Goal: Task Accomplishment & Management: Use online tool/utility

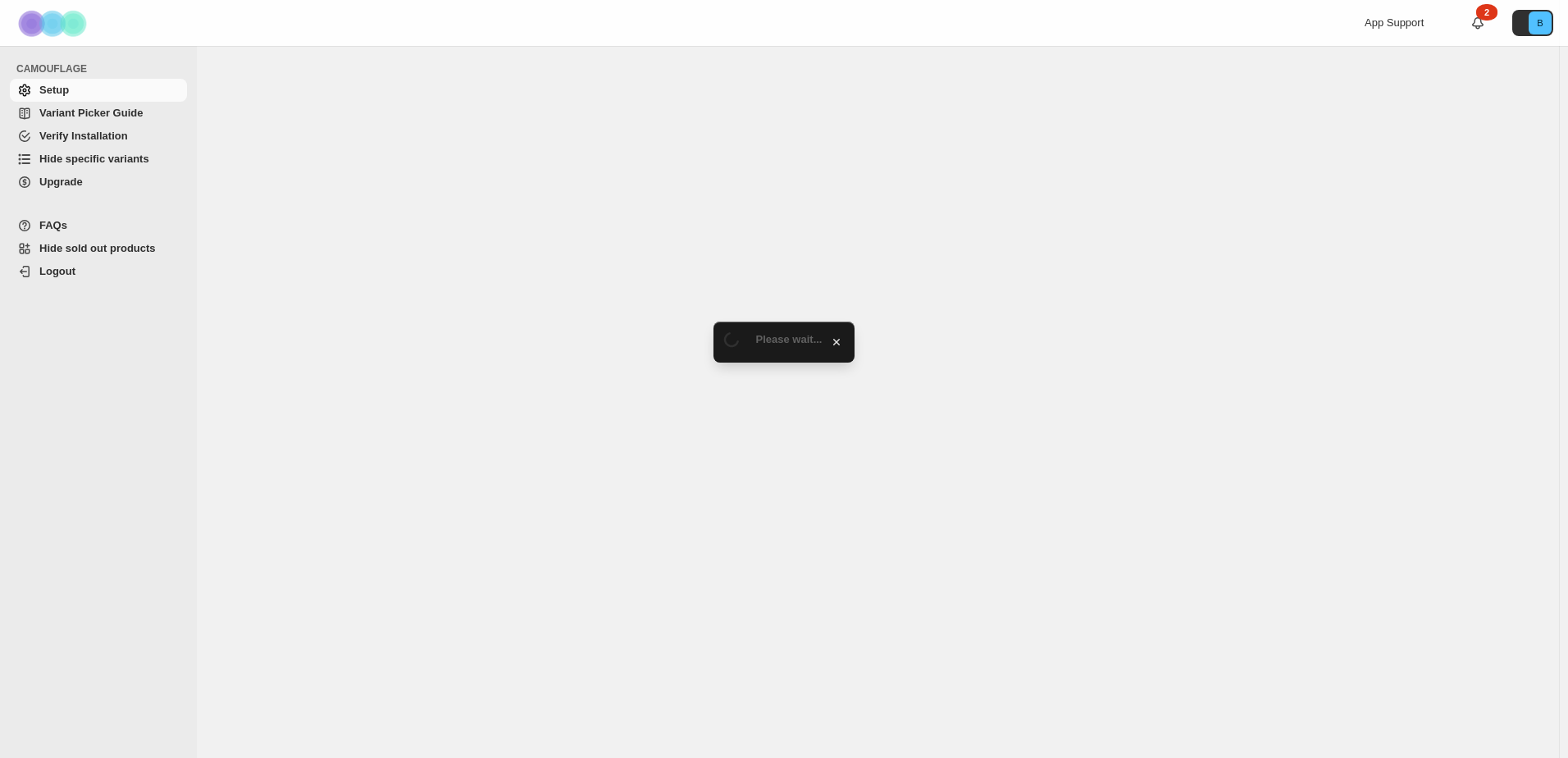
select select "******"
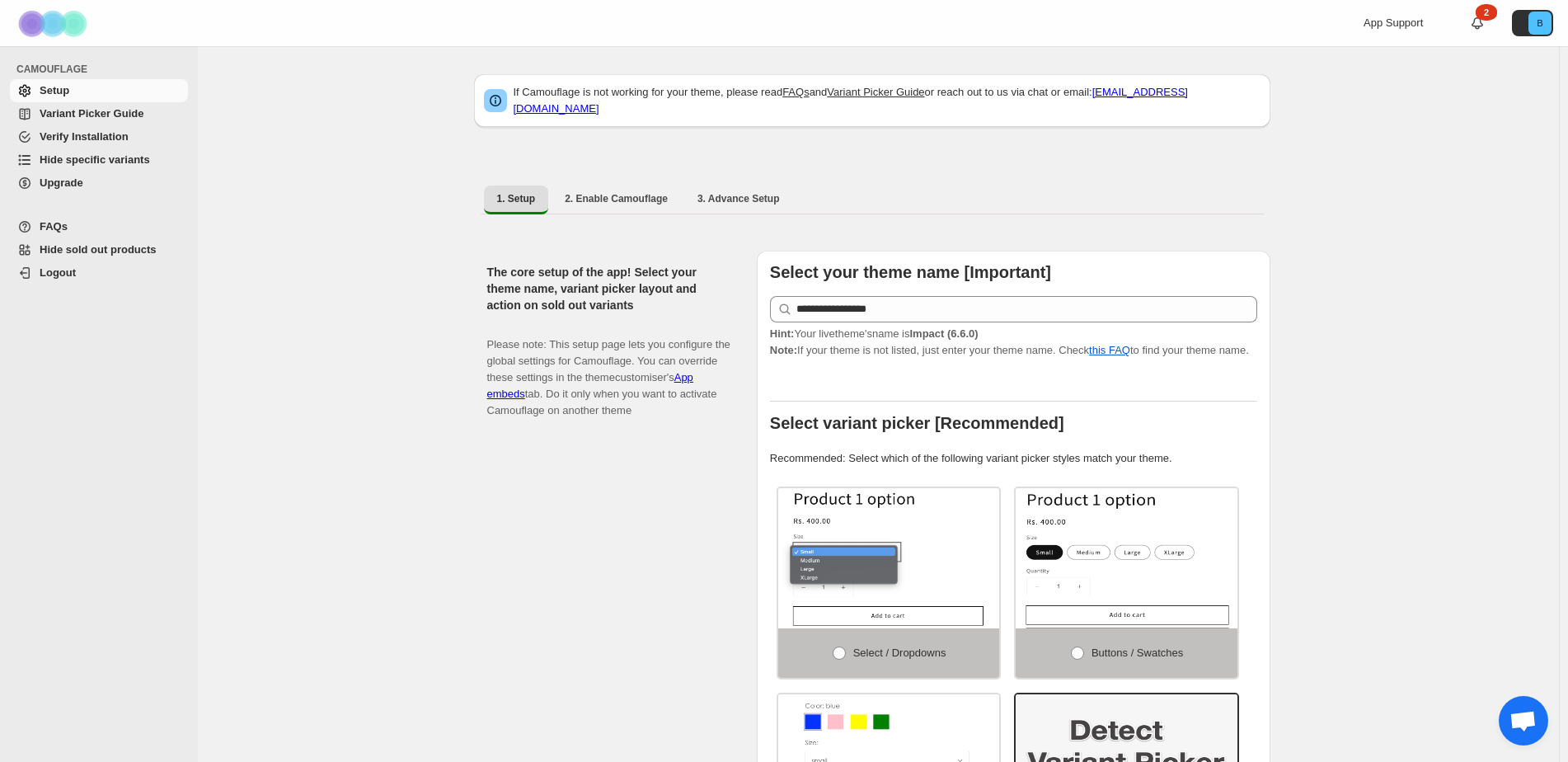
click at [99, 152] on span "Hide specific variants" at bounding box center [112, 160] width 145 height 17
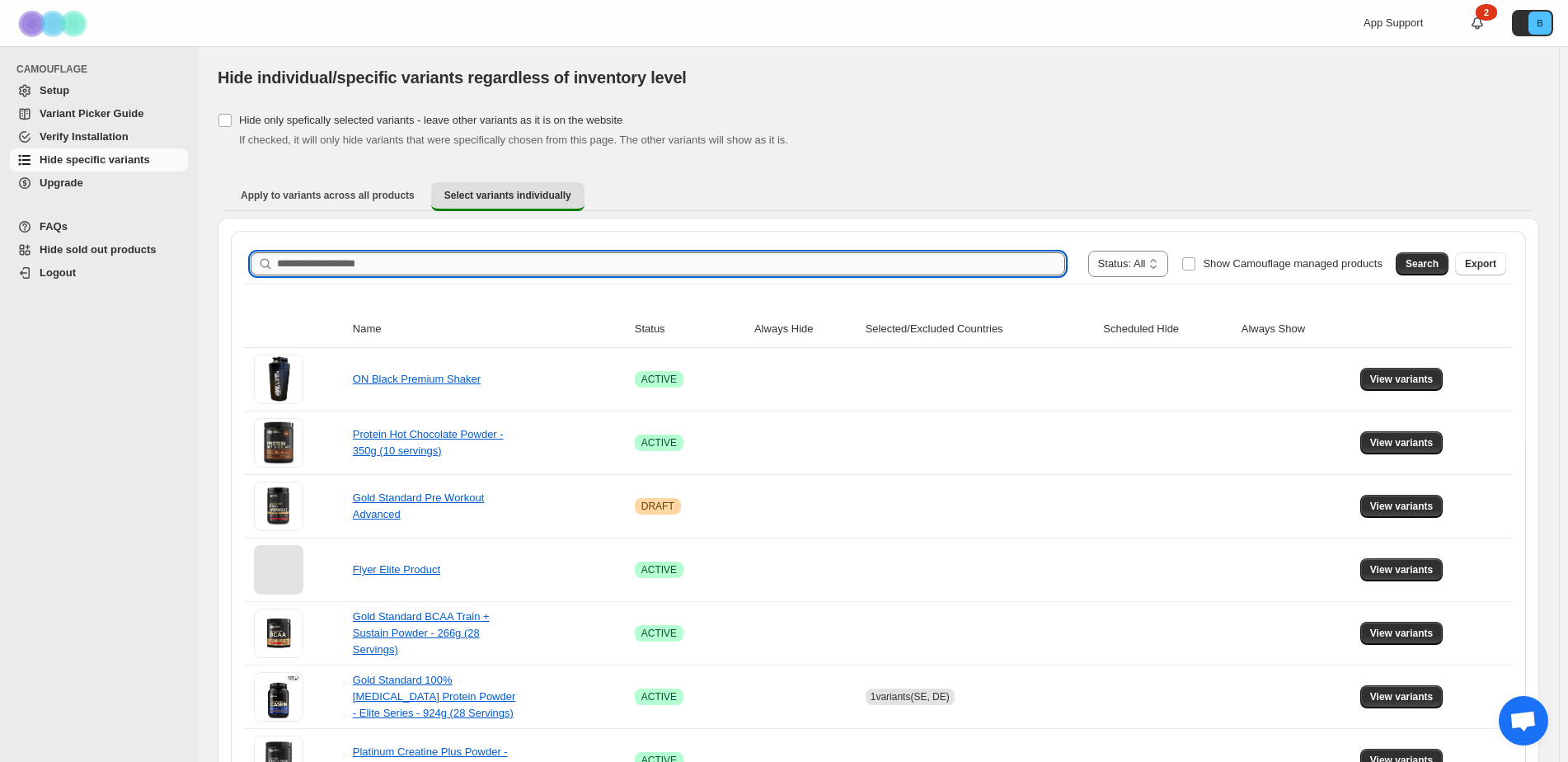
click at [445, 258] on input "Search product name" at bounding box center [671, 263] width 788 height 23
type input "*****"
click at [1438, 267] on span "Search" at bounding box center [1423, 264] width 33 height 13
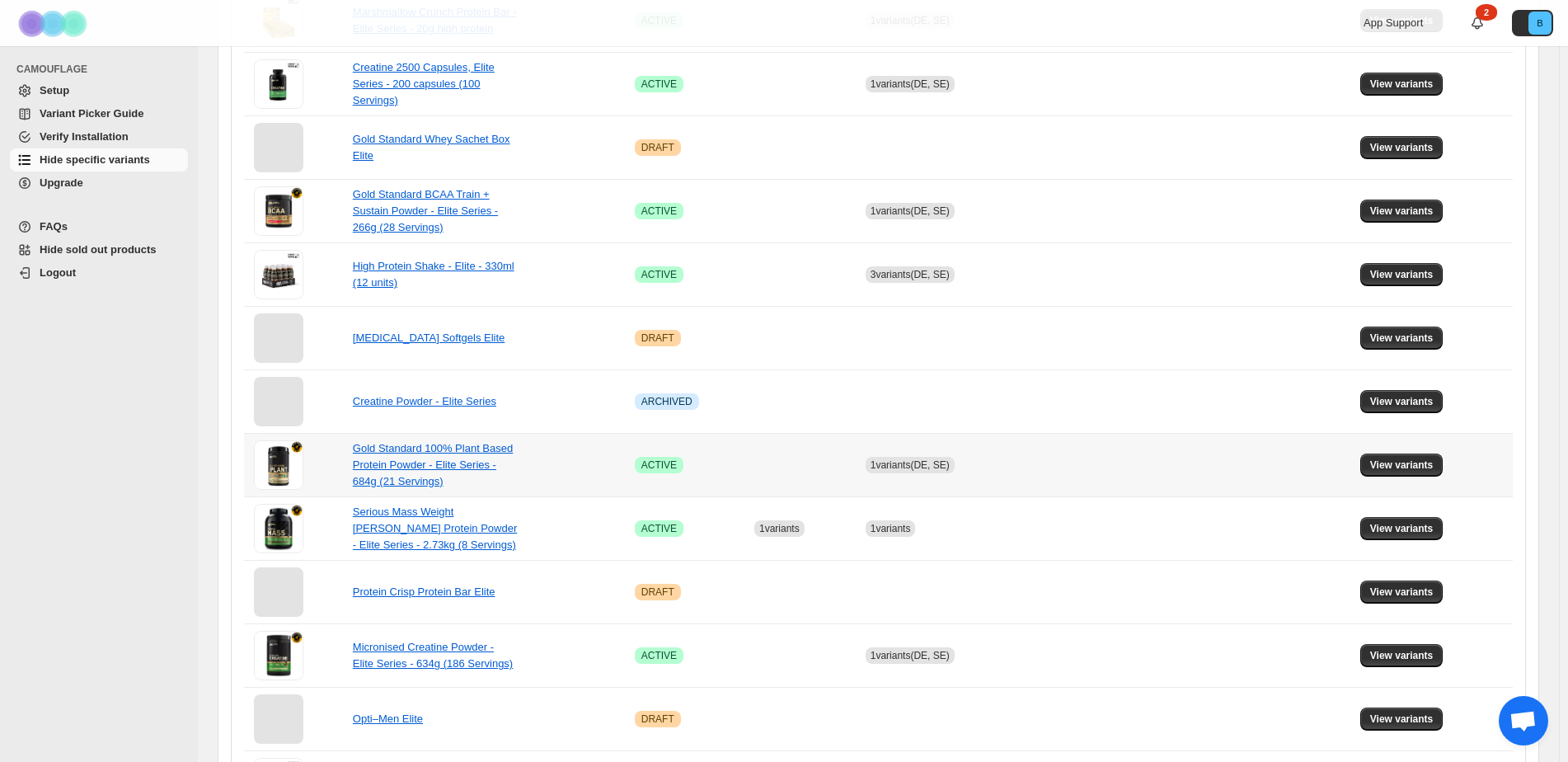
scroll to position [824, 0]
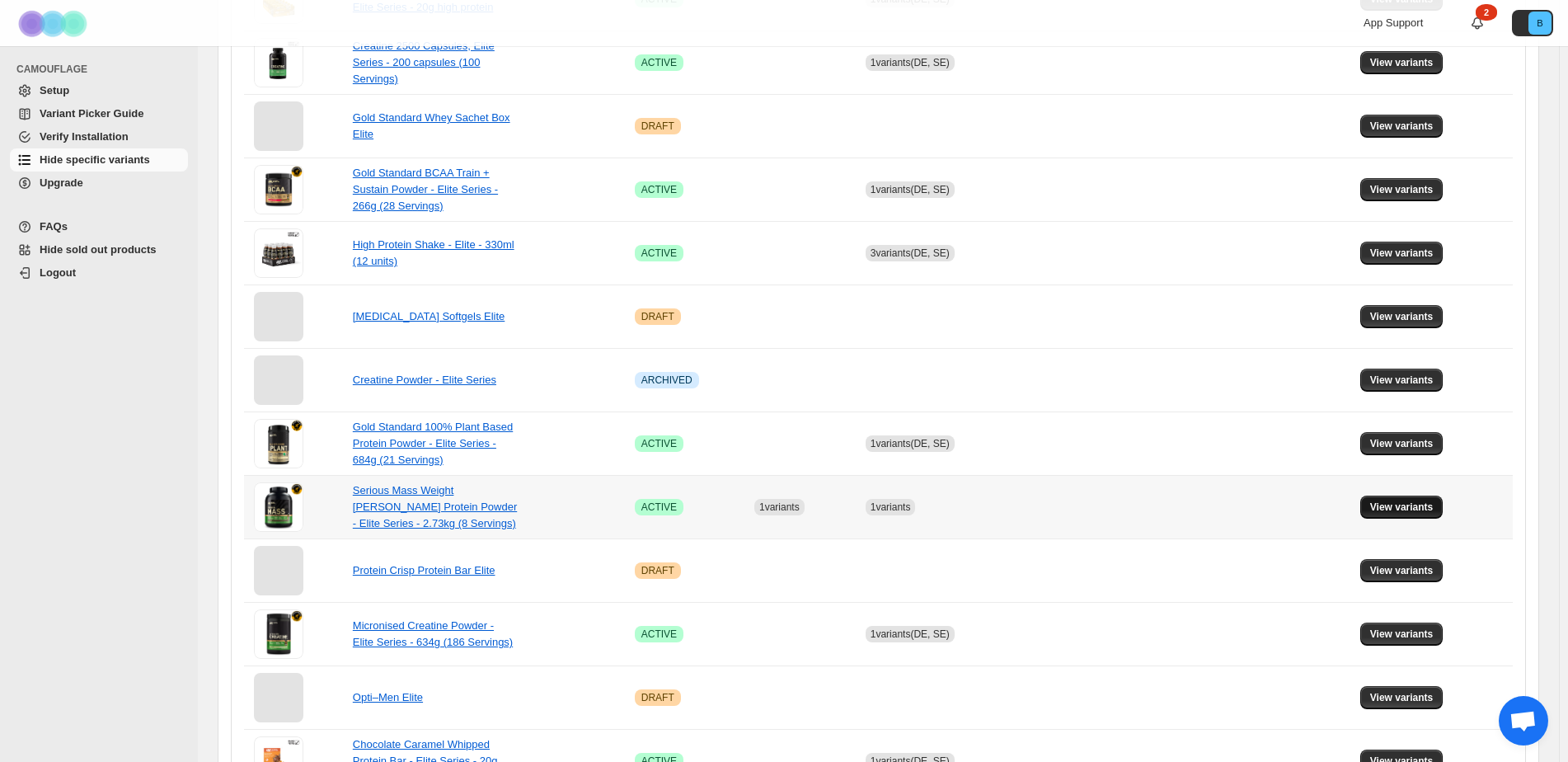
click at [1407, 504] on span "View variants" at bounding box center [1402, 506] width 64 height 13
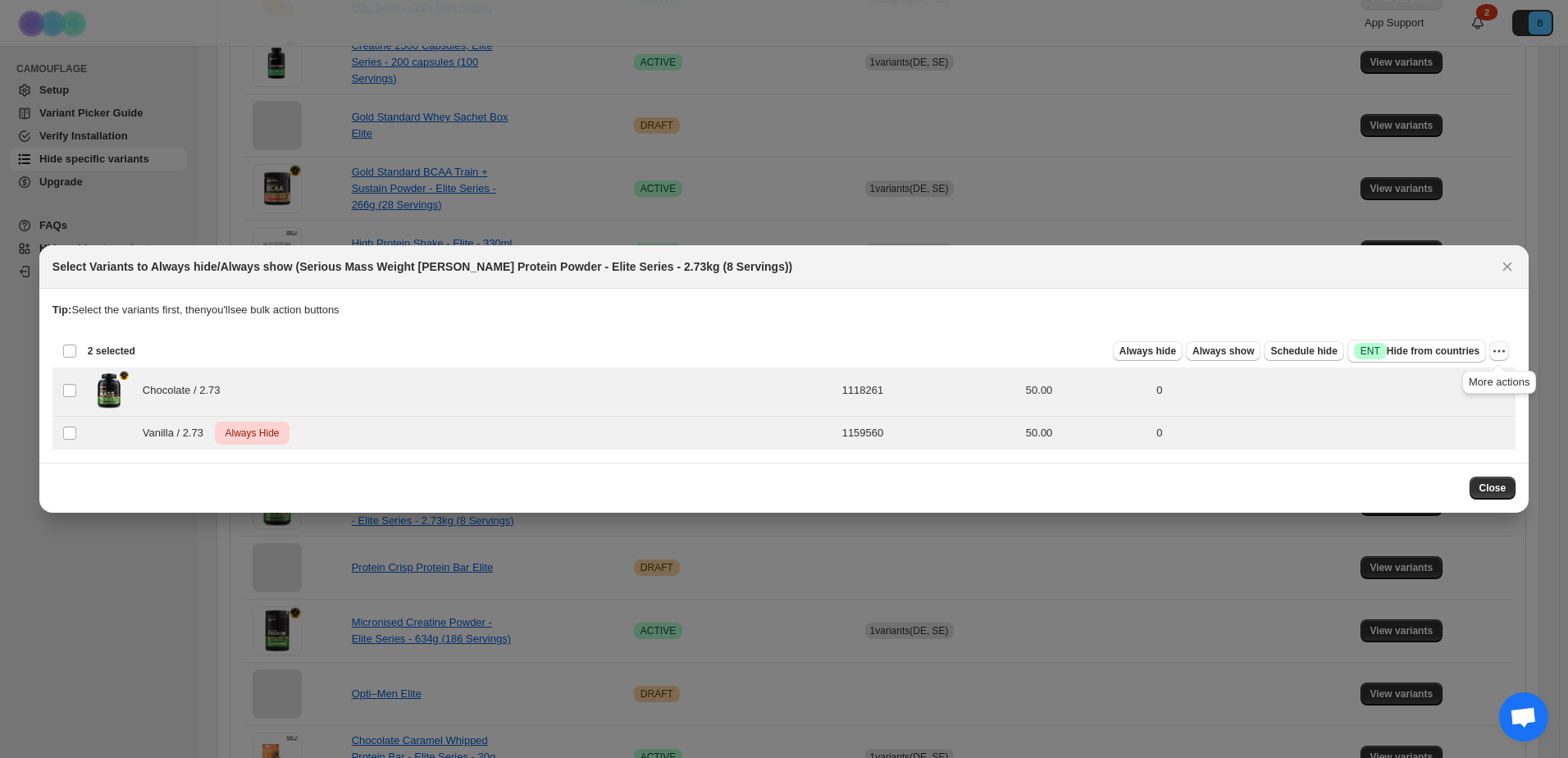
click at [1502, 349] on icon "More actions" at bounding box center [1499, 351] width 17 height 17
click at [1458, 389] on span "Undo always hide" at bounding box center [1422, 383] width 85 height 12
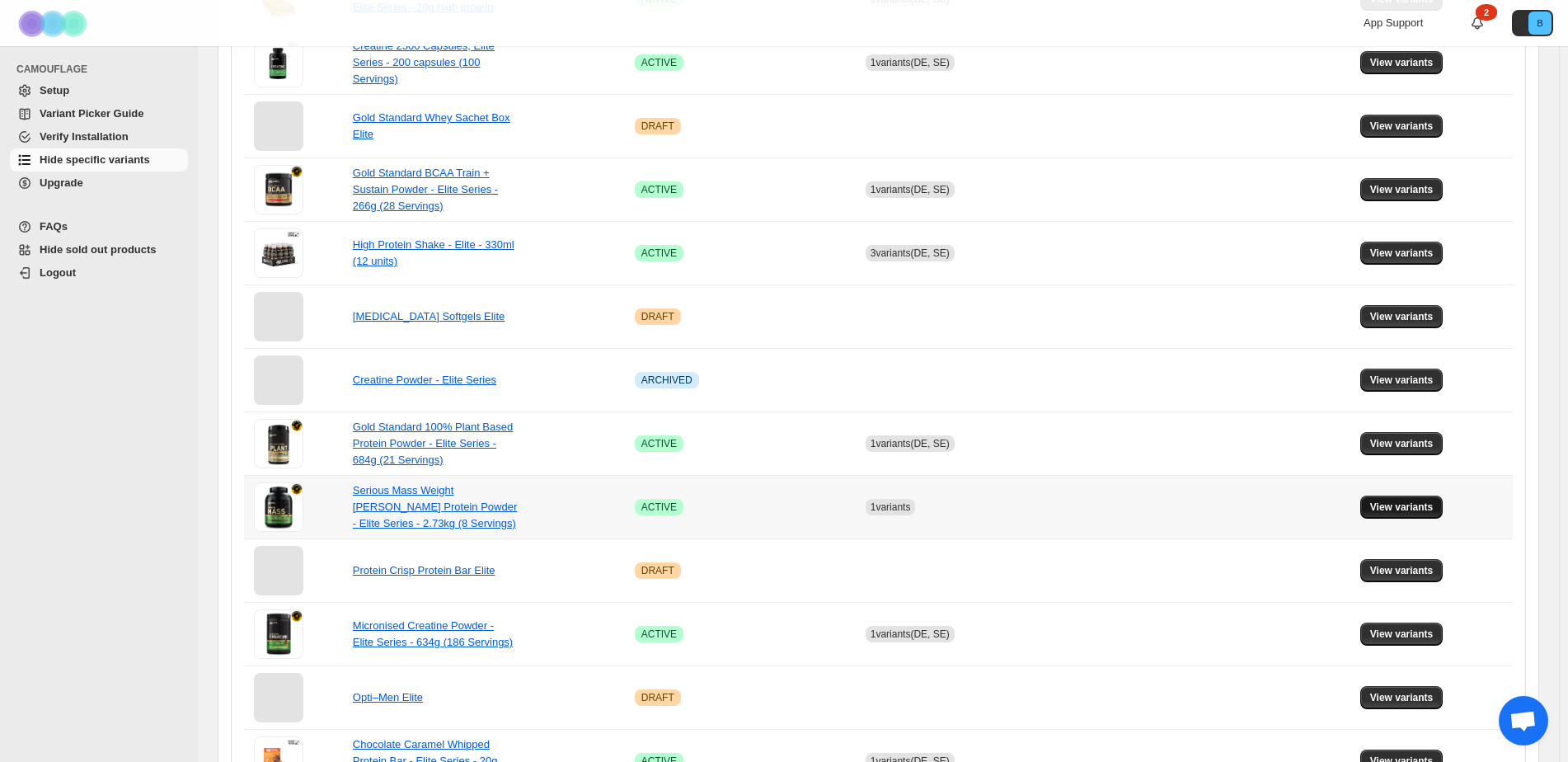
click at [1419, 511] on span "View variants" at bounding box center [1402, 506] width 64 height 13
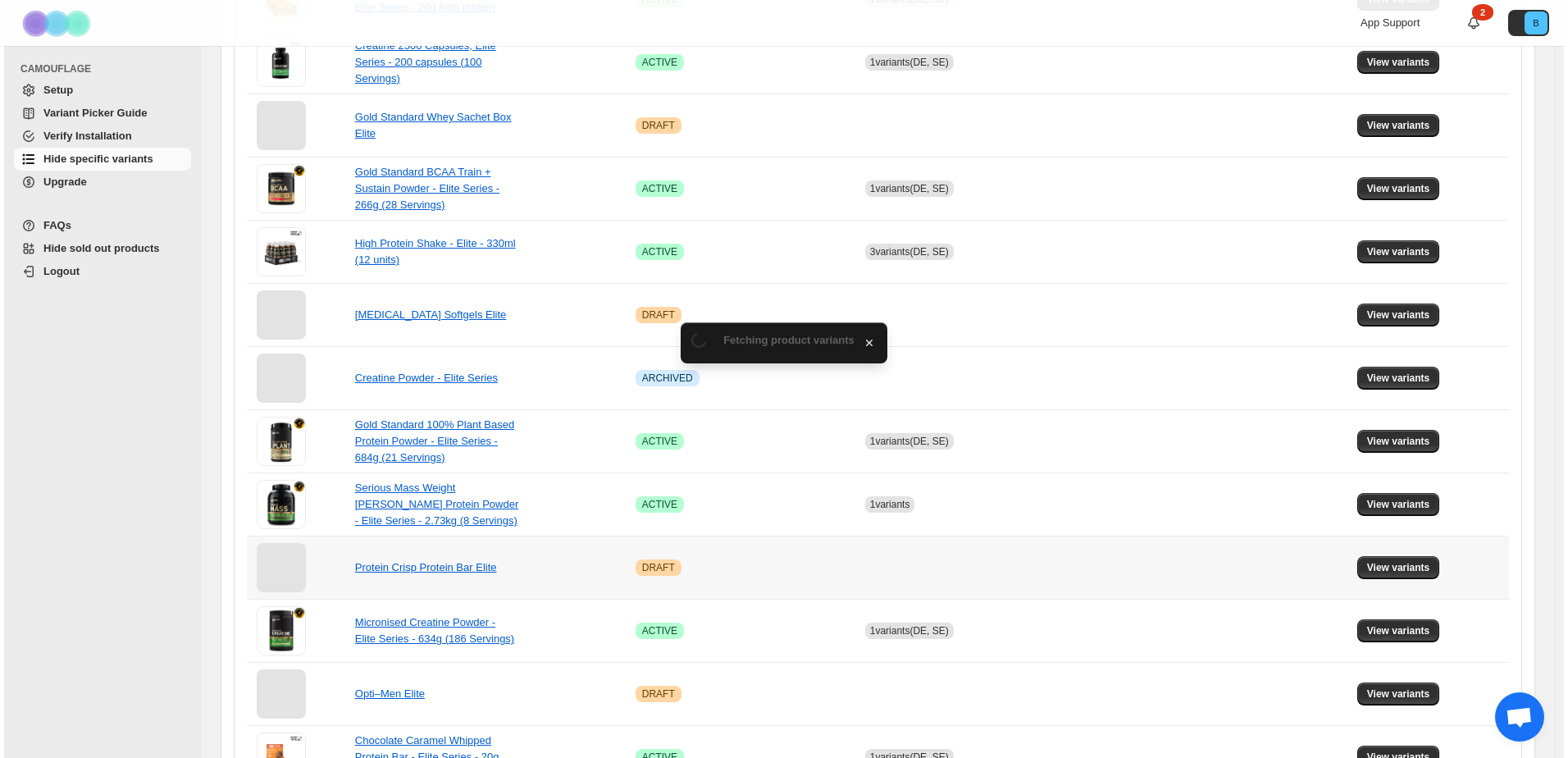
scroll to position [0, 0]
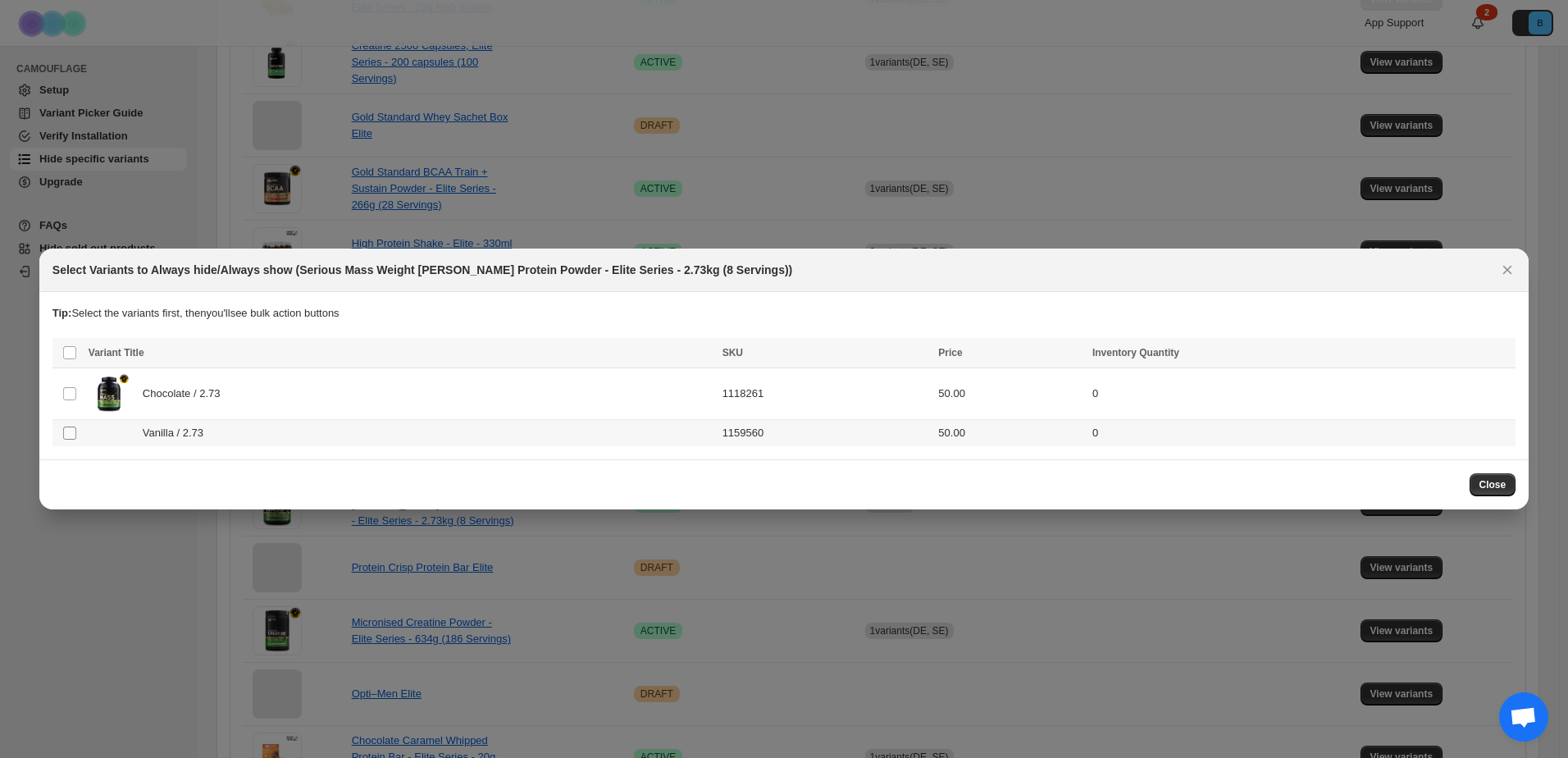
click at [73, 439] on span ":rp:" at bounding box center [70, 433] width 15 height 15
click at [1430, 347] on span "Success ENT Hide from countries" at bounding box center [1417, 355] width 125 height 17
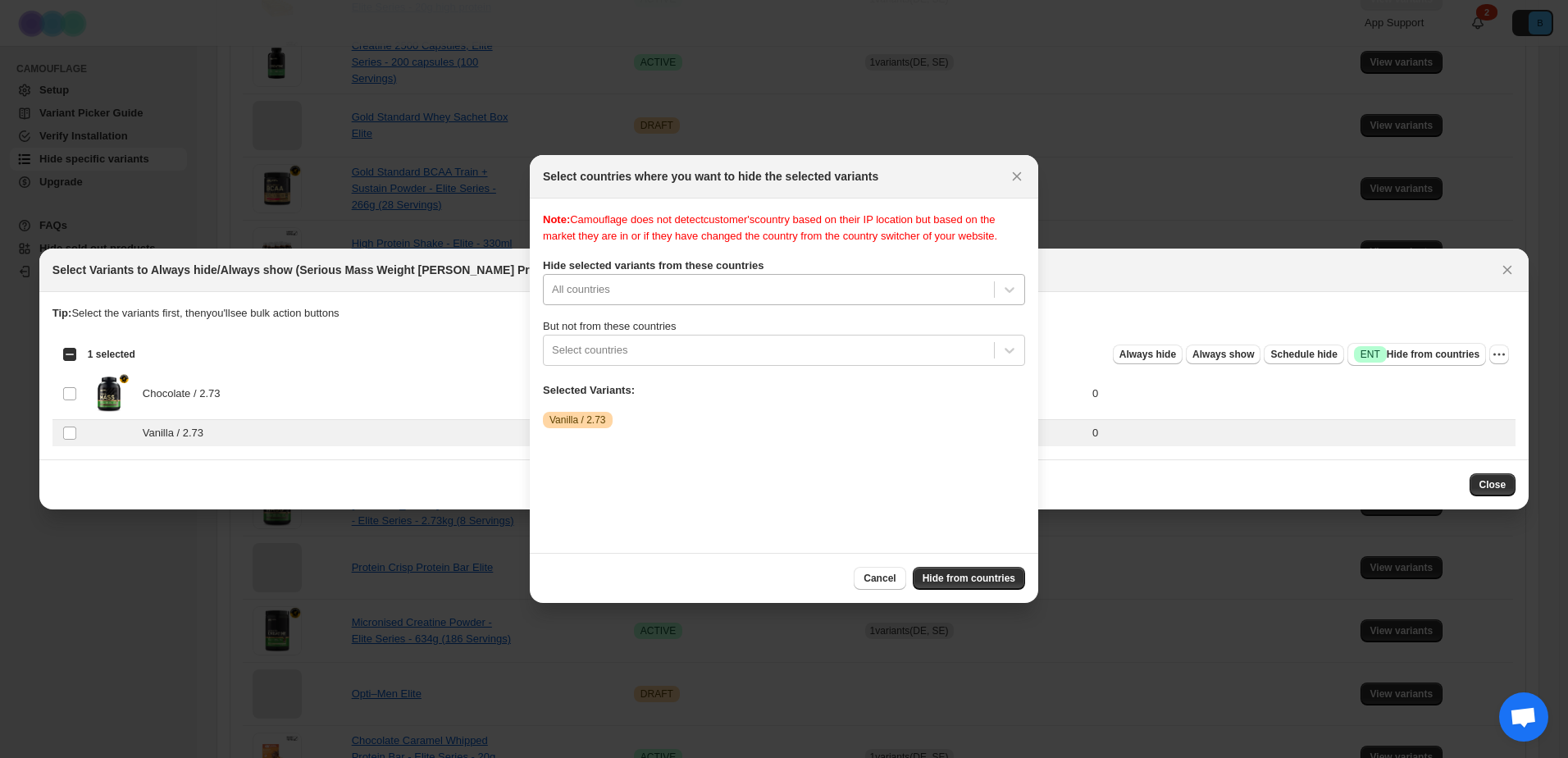
scroll to position [5, 0]
click at [626, 296] on div "All countries" at bounding box center [768, 289] width 451 height 26
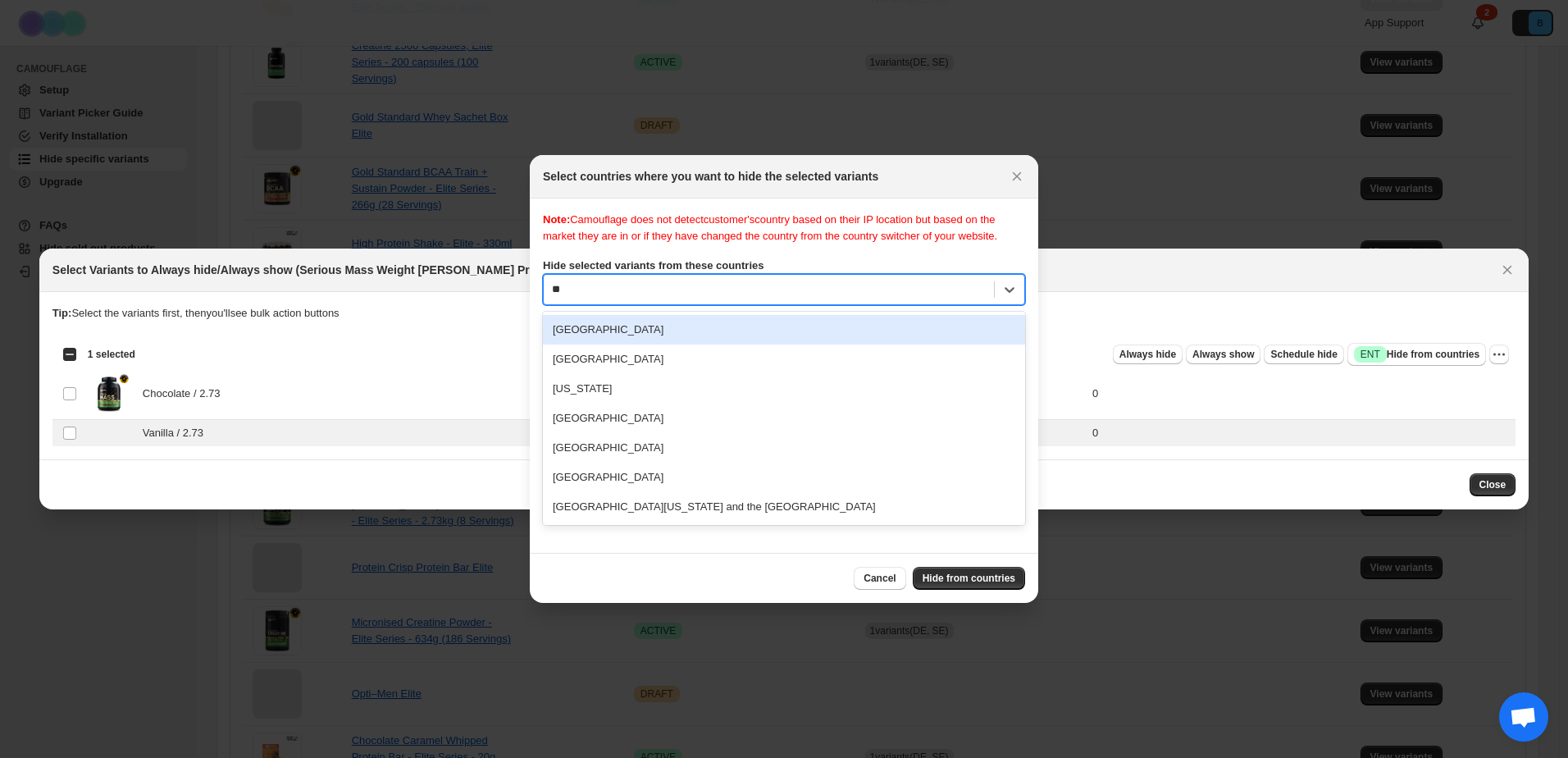
scroll to position [0, 0]
type input "***"
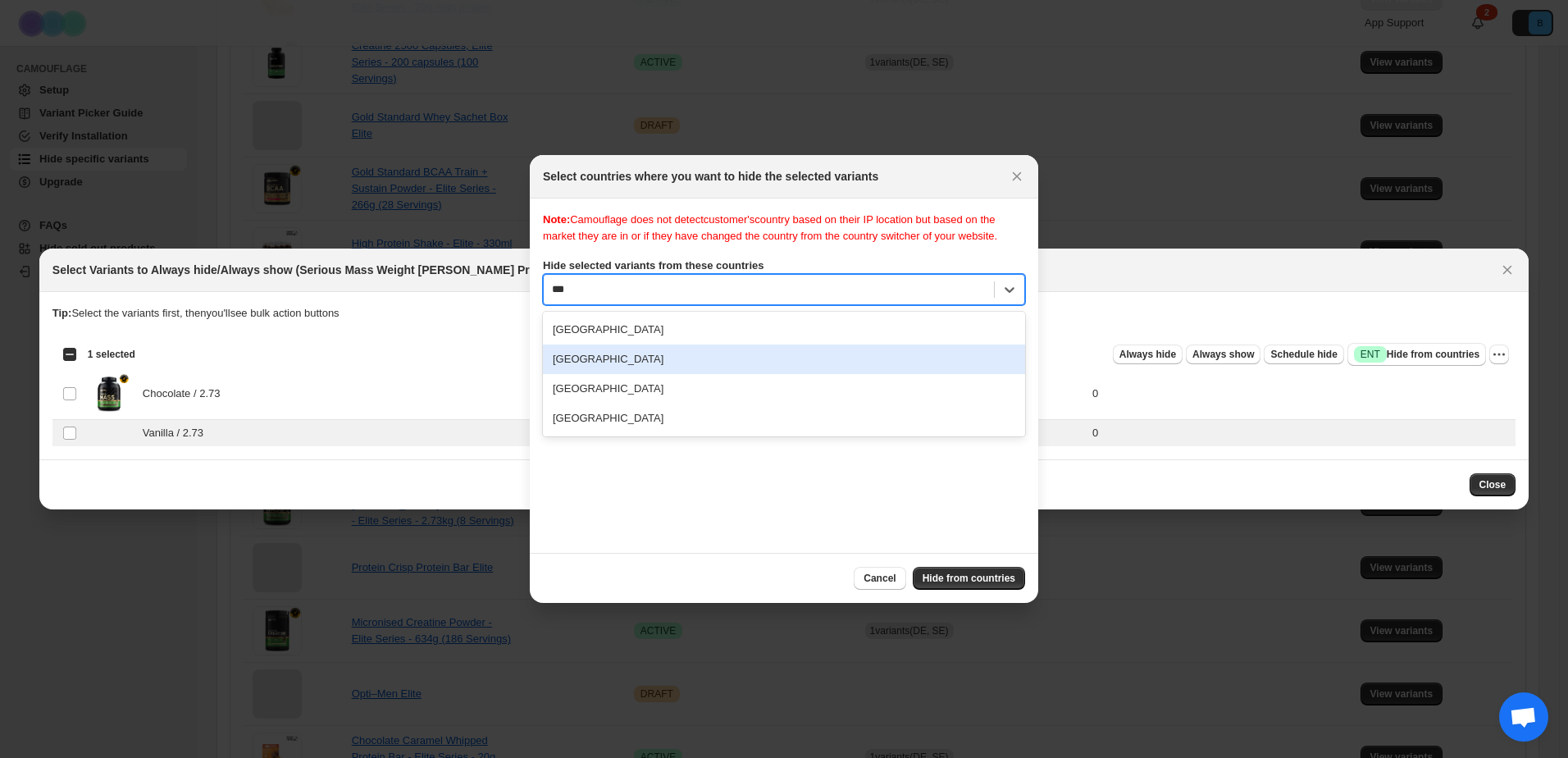
click at [601, 362] on div "[GEOGRAPHIC_DATA]" at bounding box center [783, 359] width 482 height 29
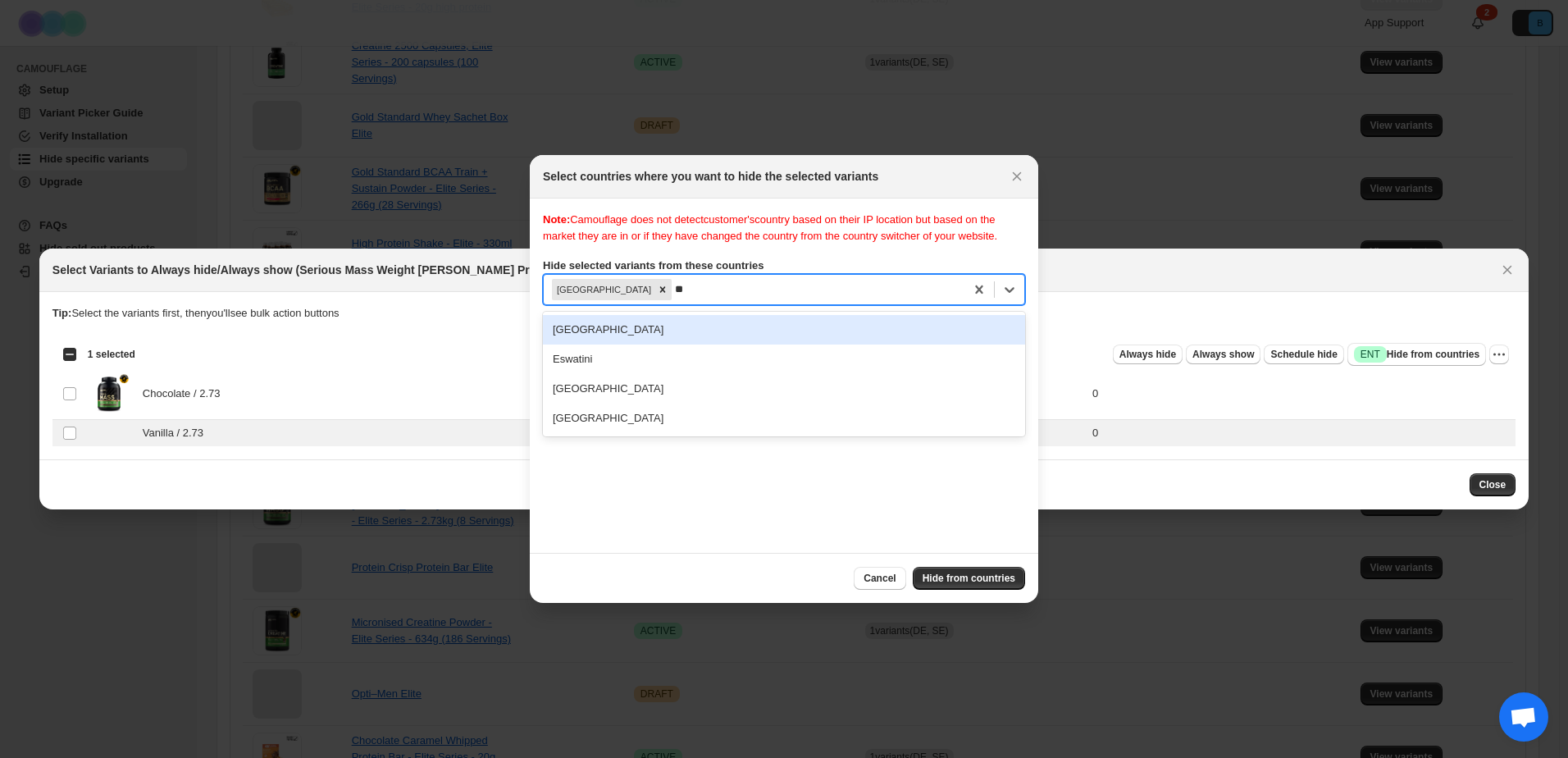
type input "***"
click at [610, 329] on div "[GEOGRAPHIC_DATA]" at bounding box center [783, 330] width 482 height 29
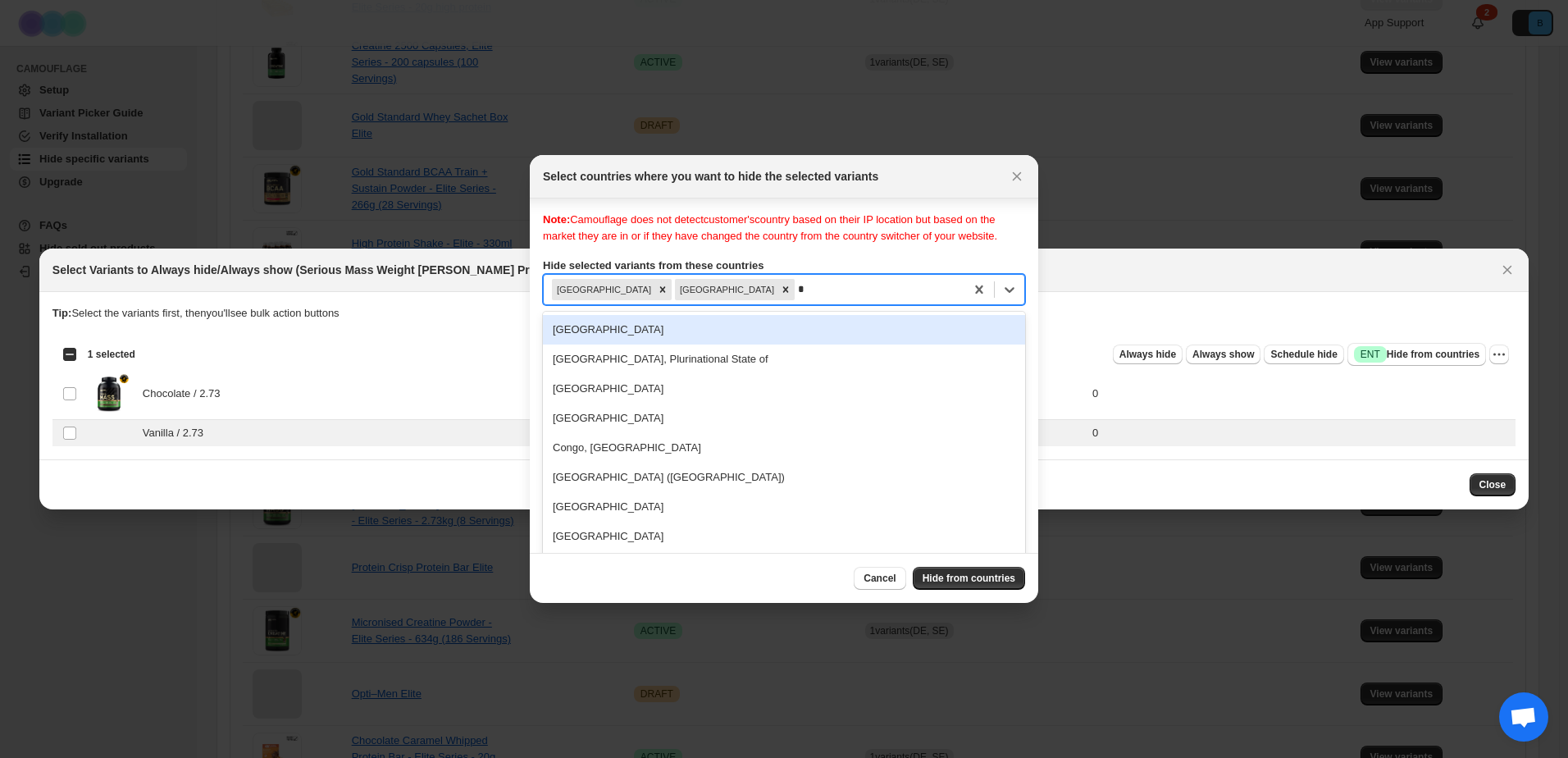
scroll to position [5, 0]
type input "**"
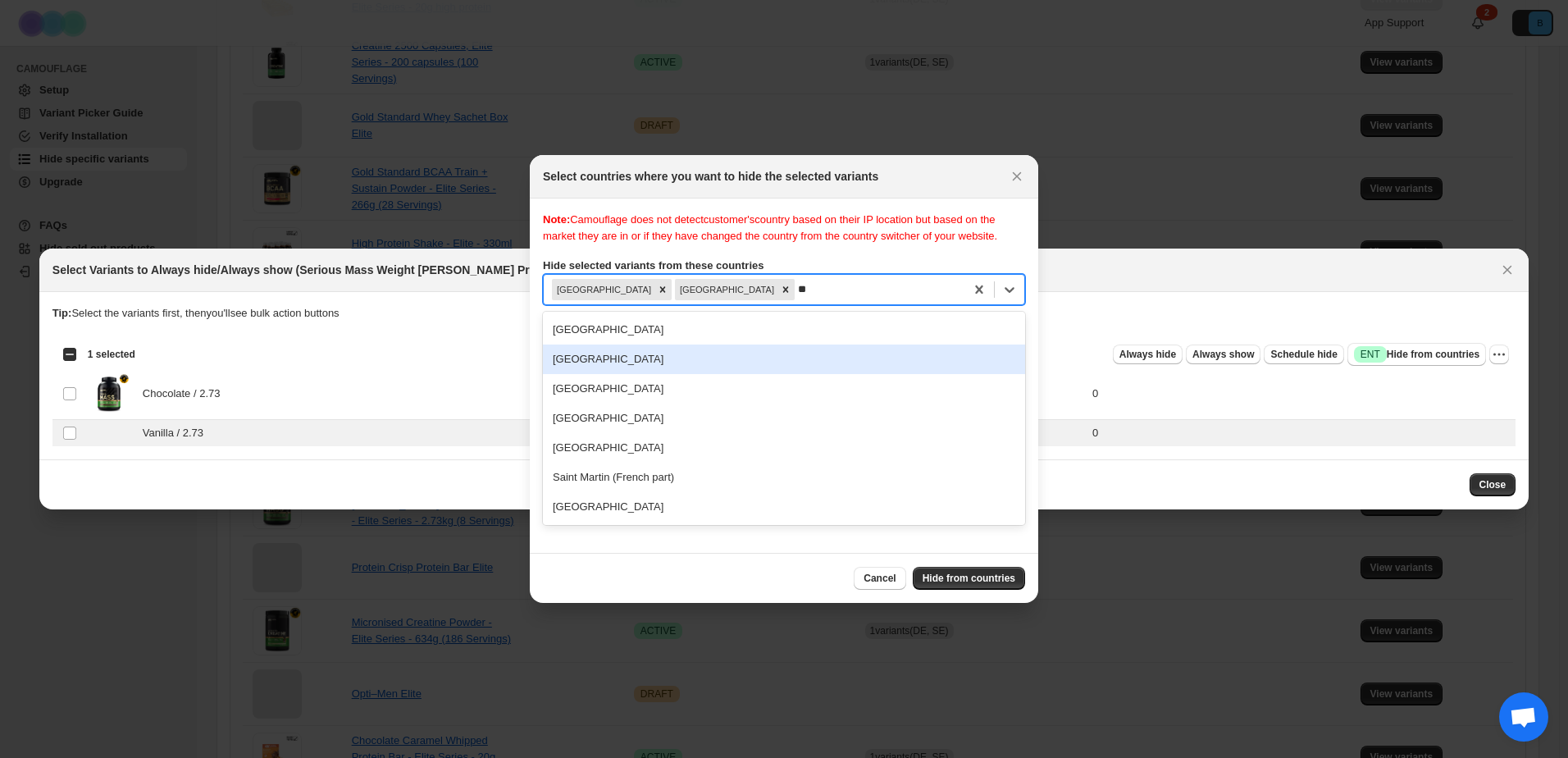
click at [594, 358] on div "[GEOGRAPHIC_DATA]" at bounding box center [783, 359] width 482 height 29
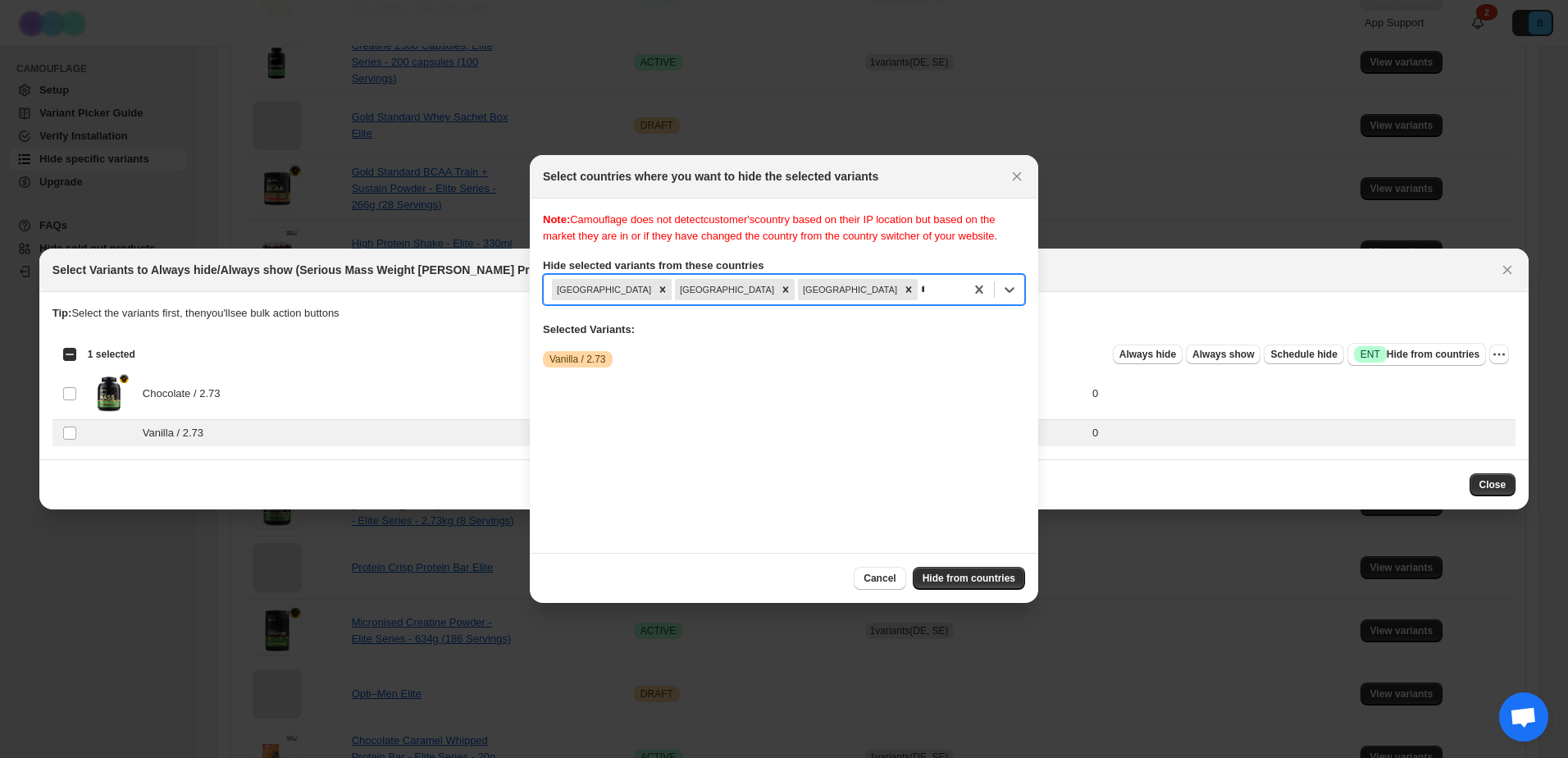
scroll to position [5, 0]
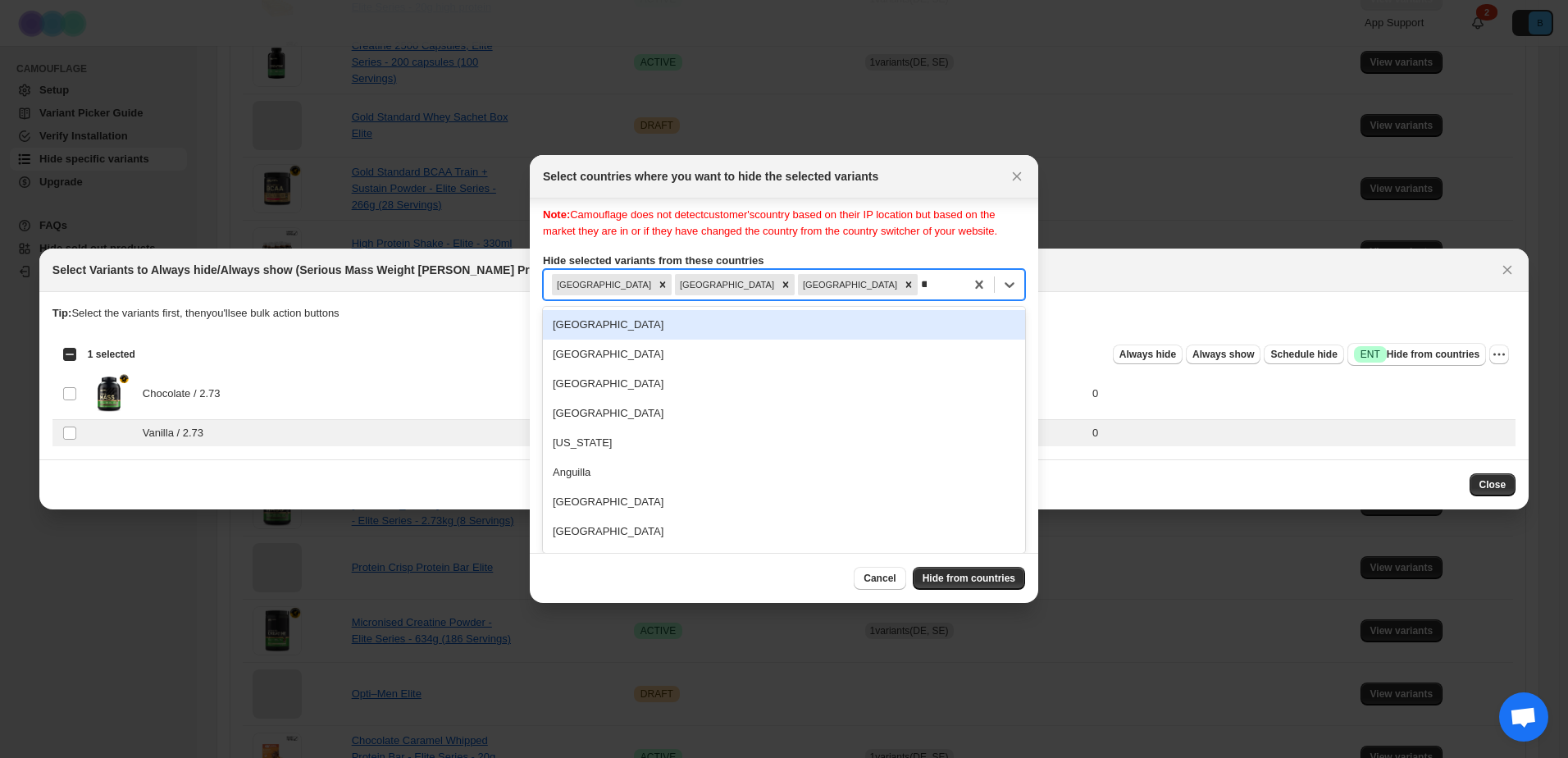
type input "***"
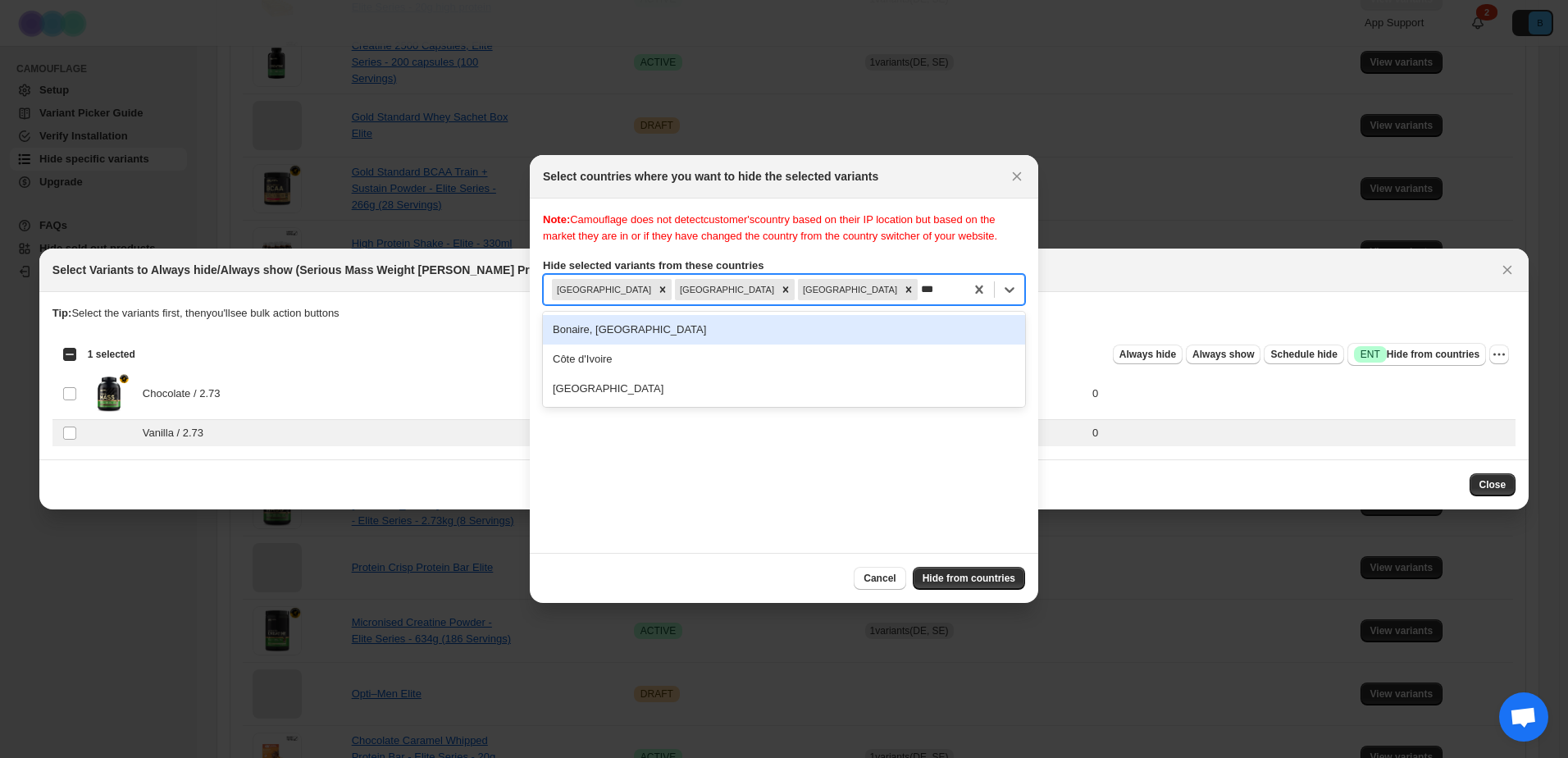
scroll to position [0, 0]
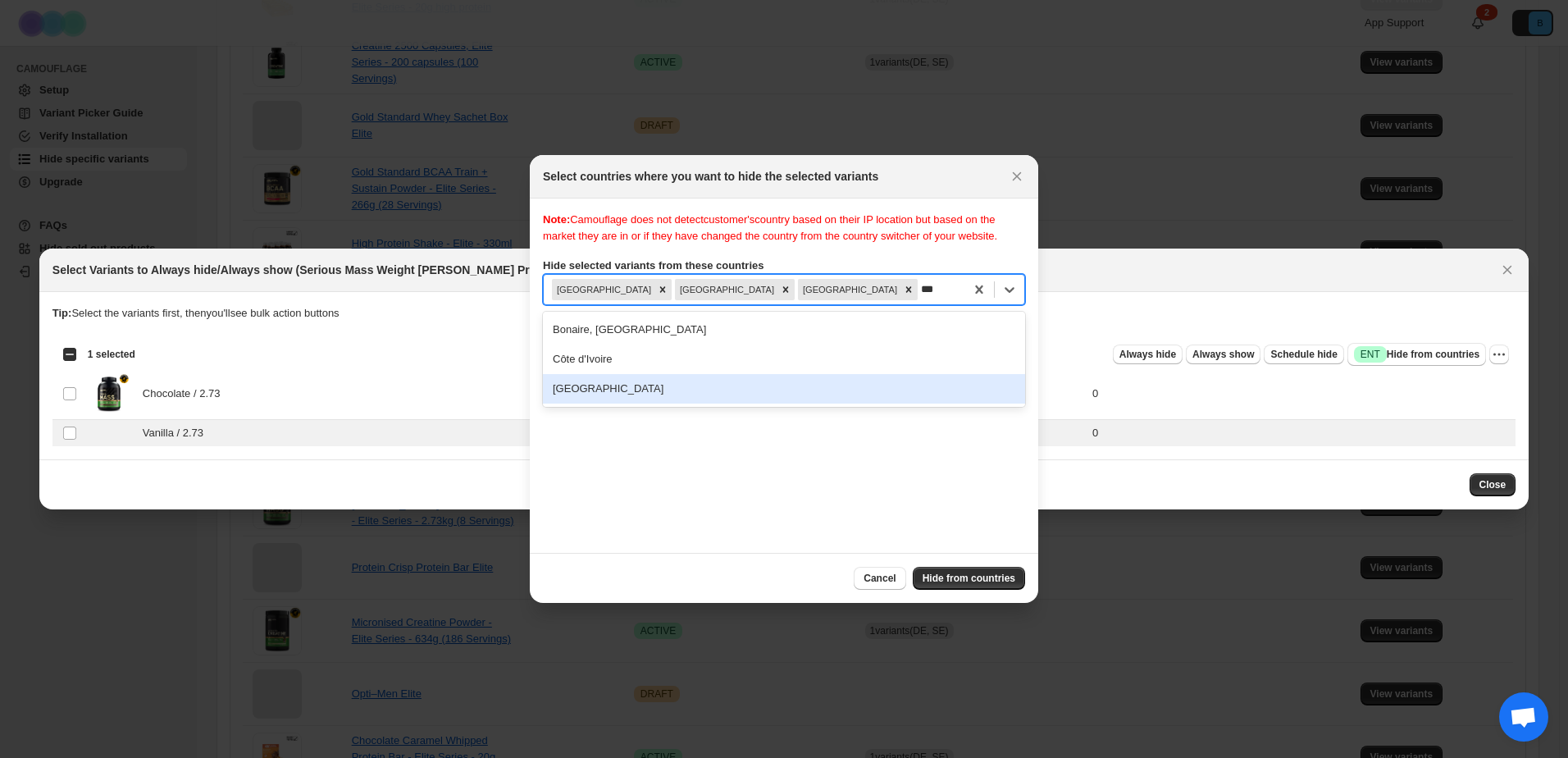
click at [601, 384] on div "[GEOGRAPHIC_DATA]" at bounding box center [783, 389] width 482 height 29
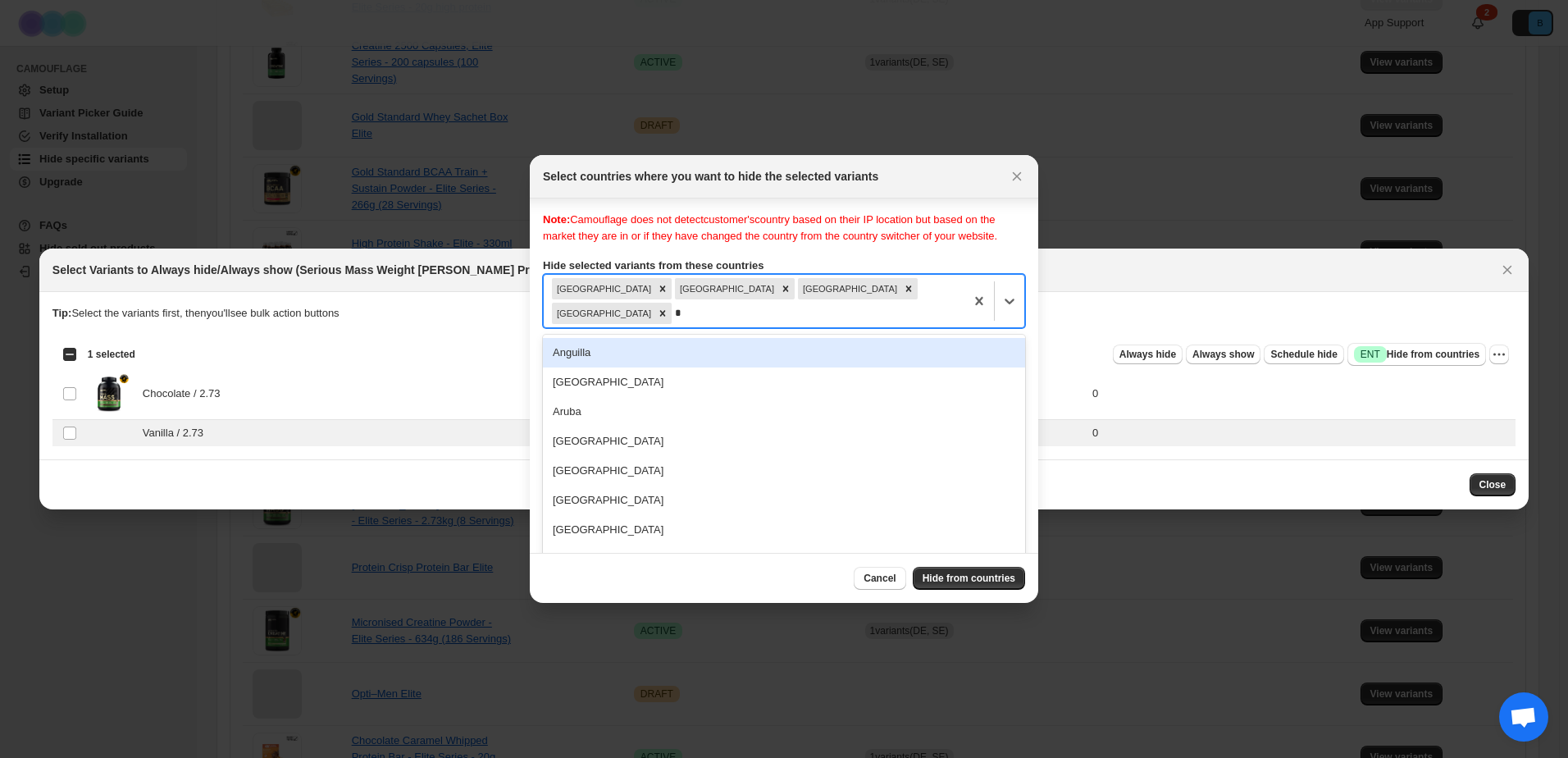
scroll to position [5, 0]
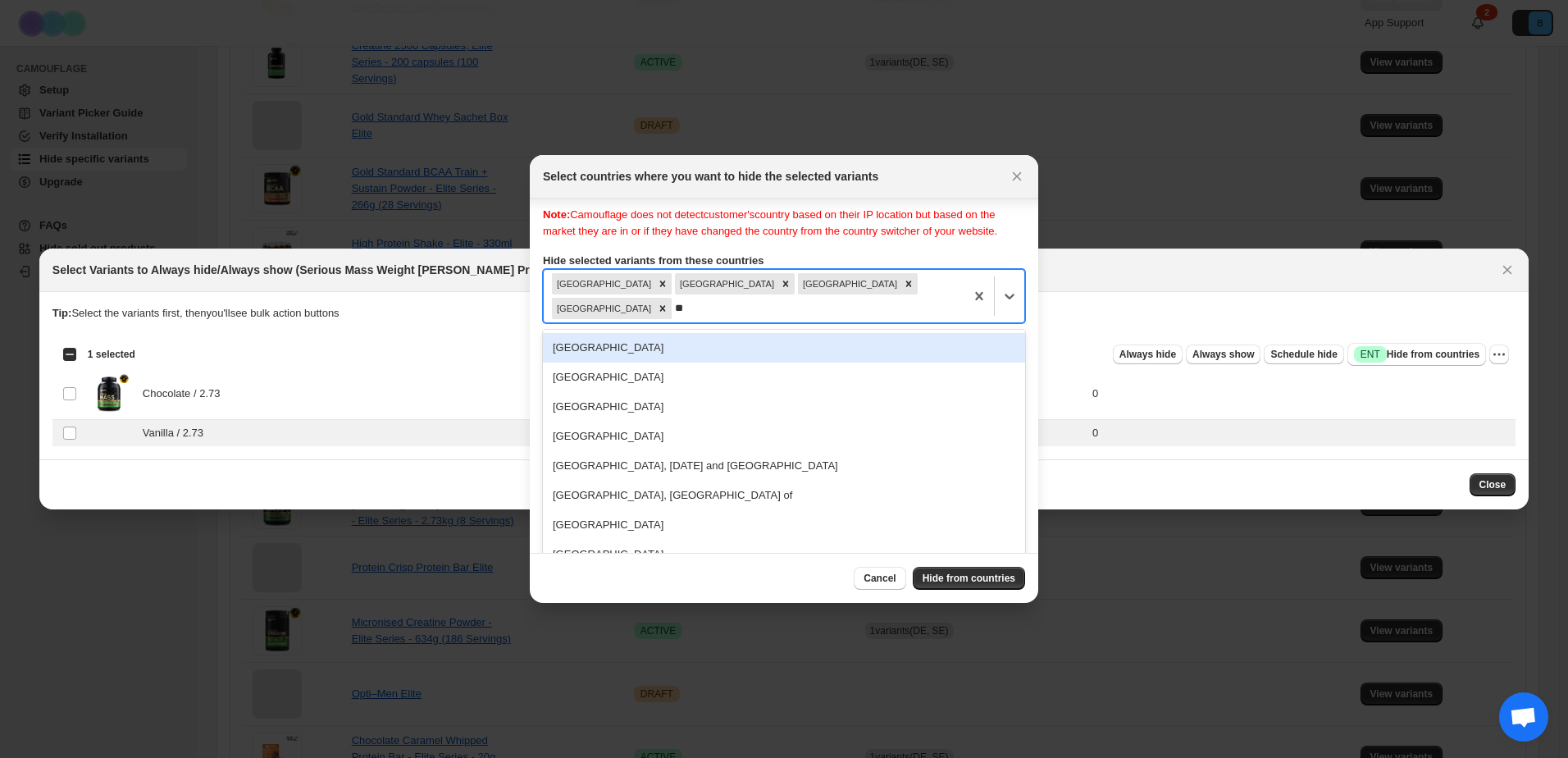
type input "***"
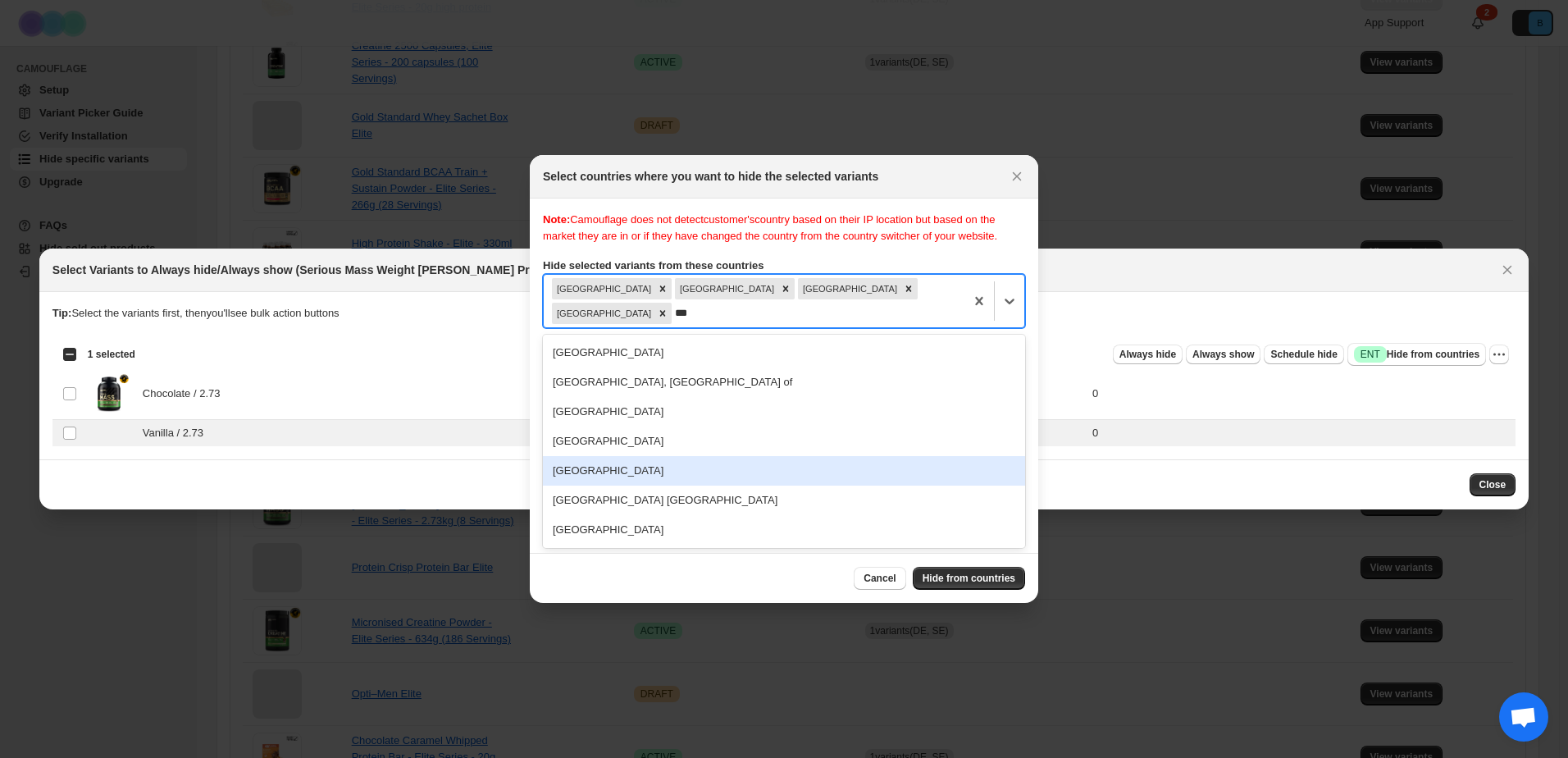
click at [608, 456] on div "[GEOGRAPHIC_DATA]" at bounding box center [783, 471] width 482 height 29
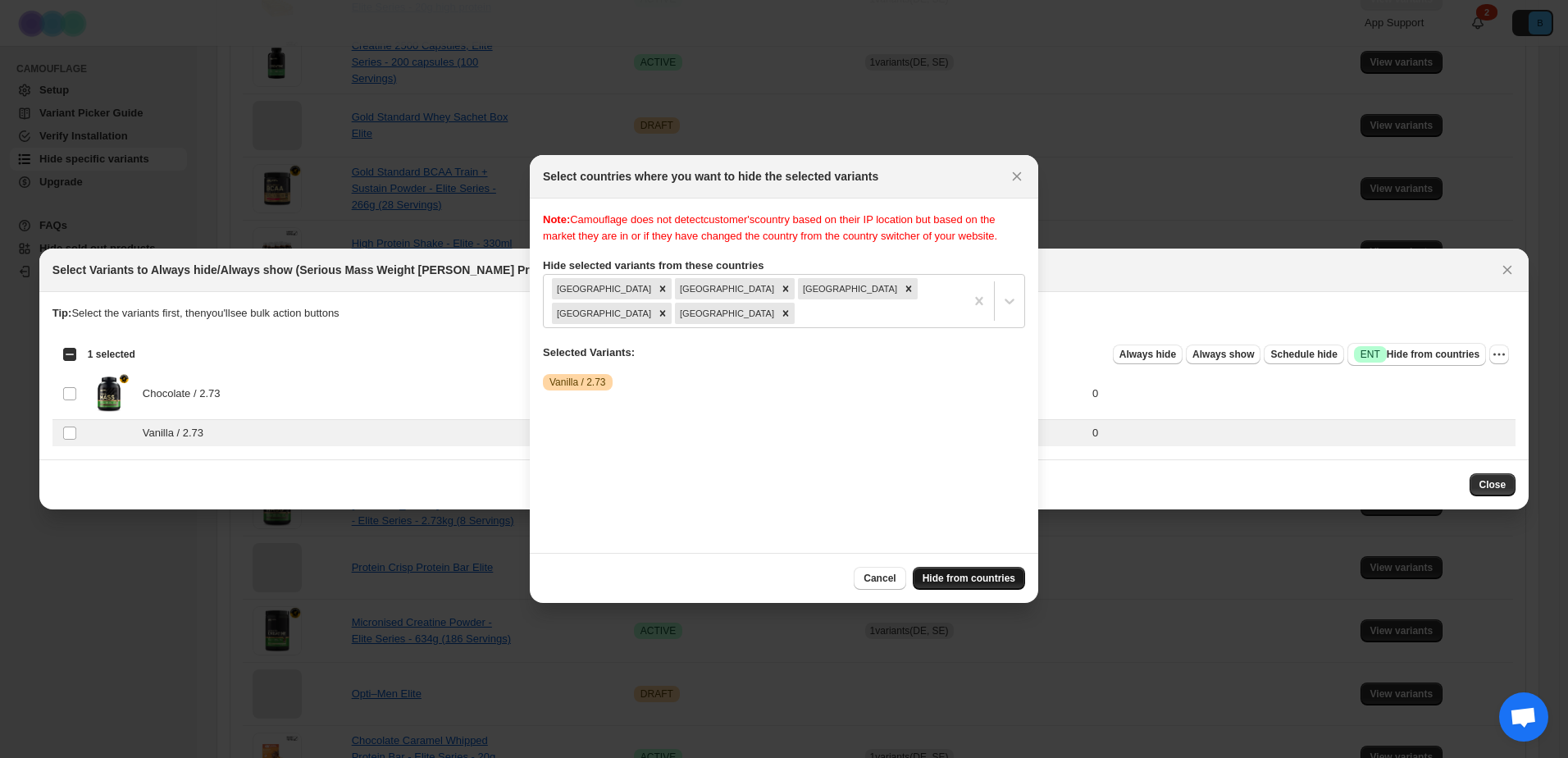
click at [985, 578] on span "Hide from countries" at bounding box center [969, 577] width 93 height 13
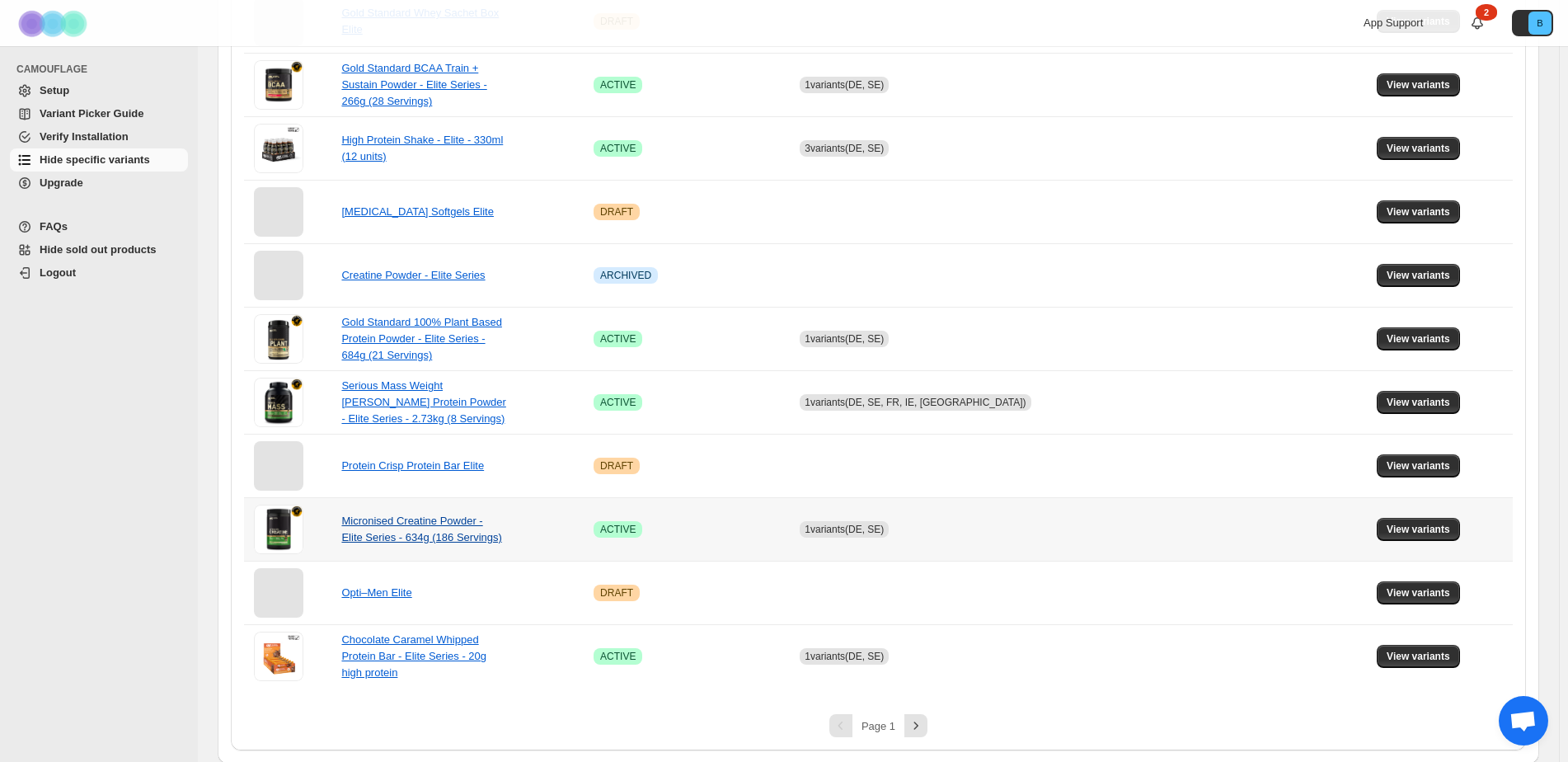
scroll to position [931, 0]
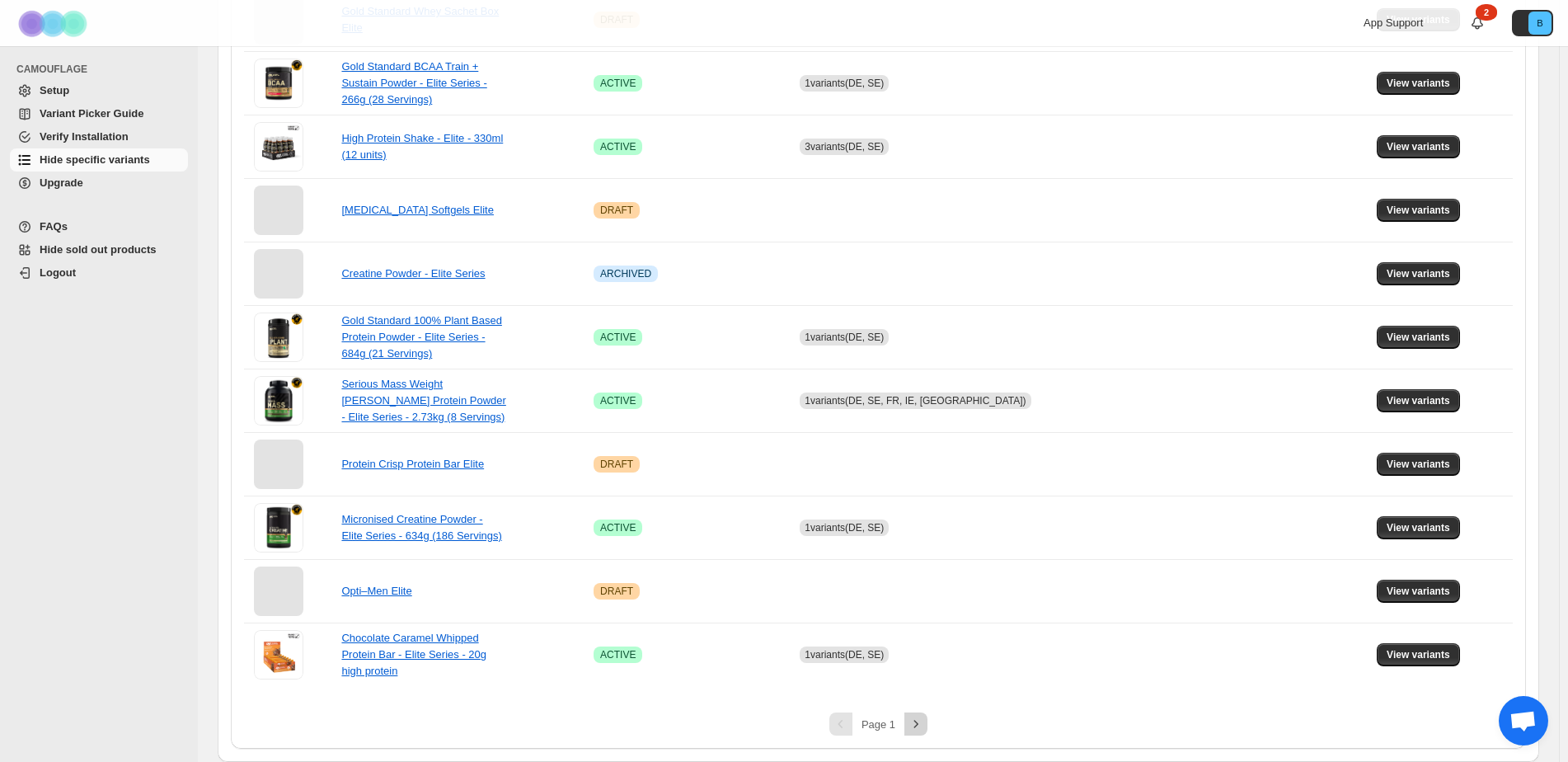
click at [924, 721] on icon "Next" at bounding box center [916, 724] width 17 height 17
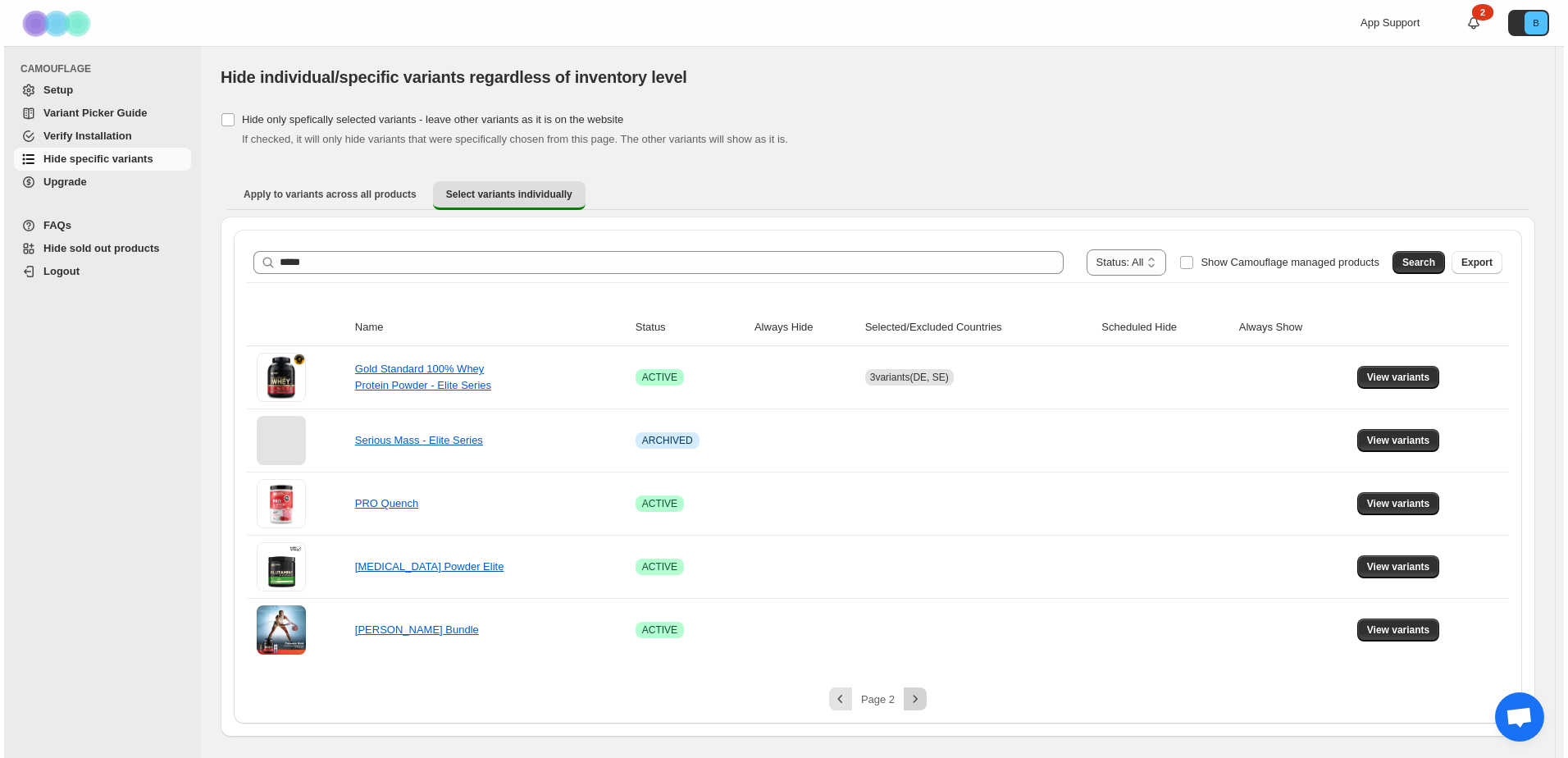
scroll to position [0, 0]
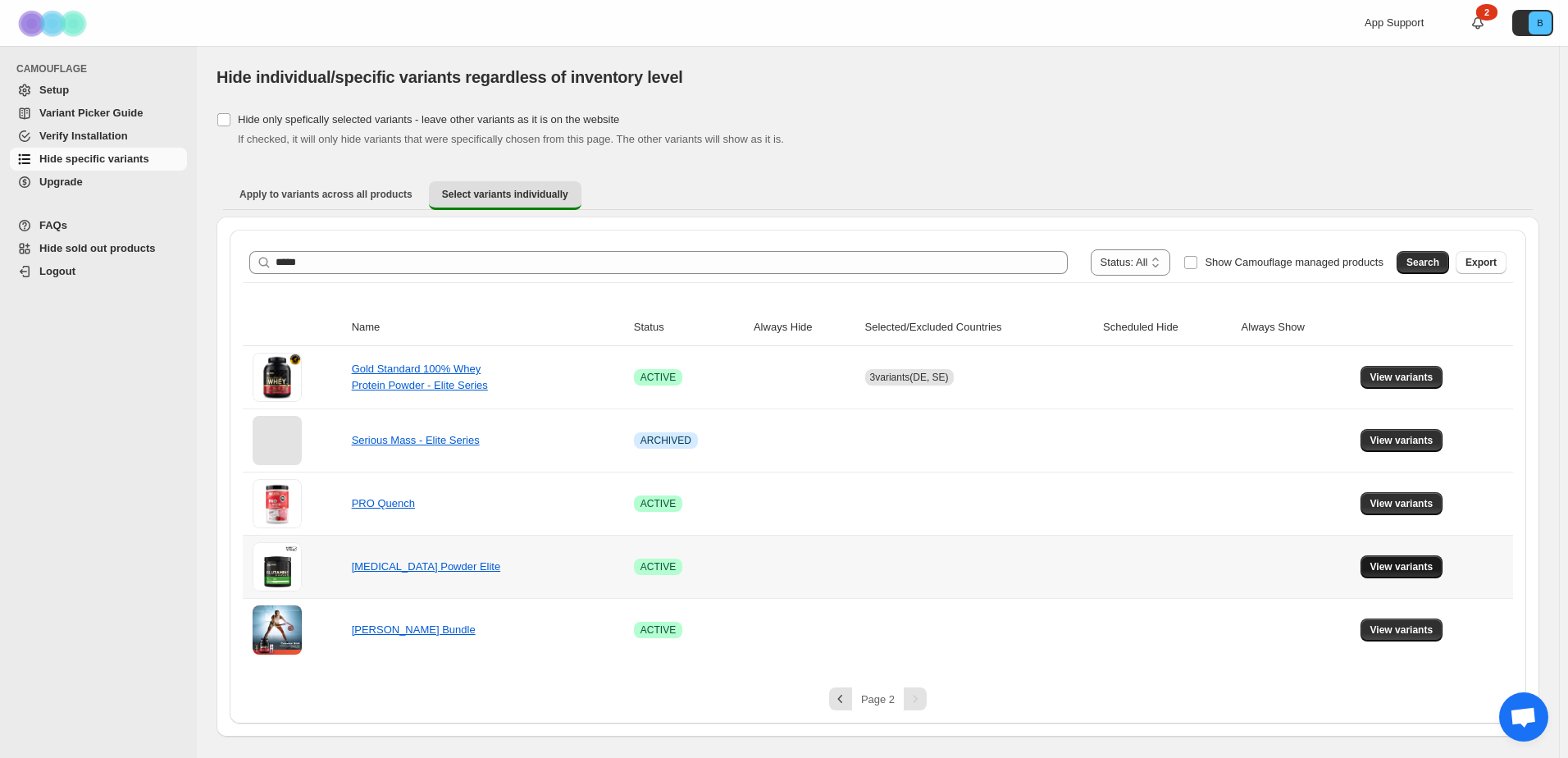
click at [1387, 561] on span "View variants" at bounding box center [1402, 566] width 64 height 13
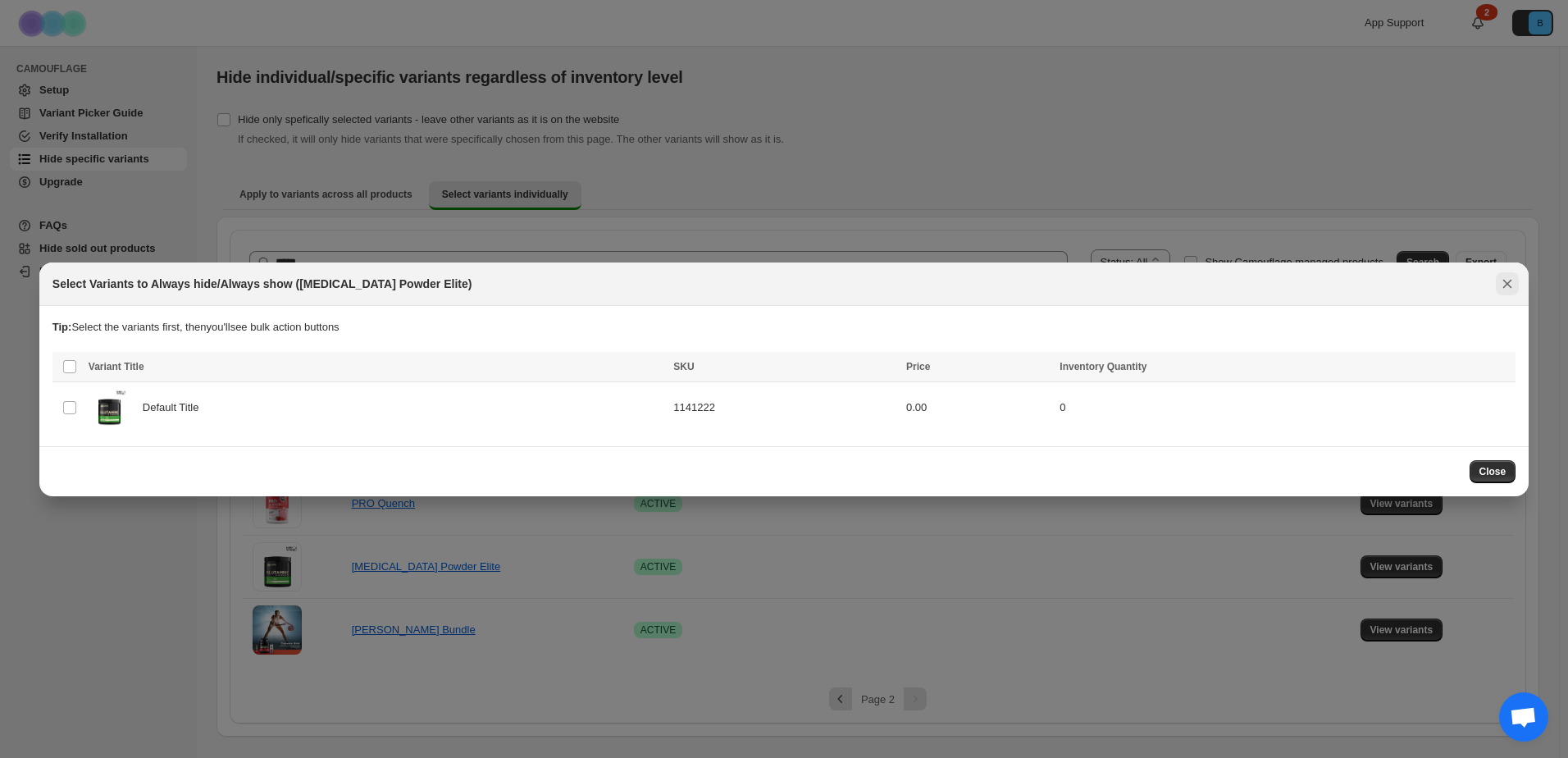
click at [1507, 281] on icon "Close" at bounding box center [1507, 284] width 17 height 17
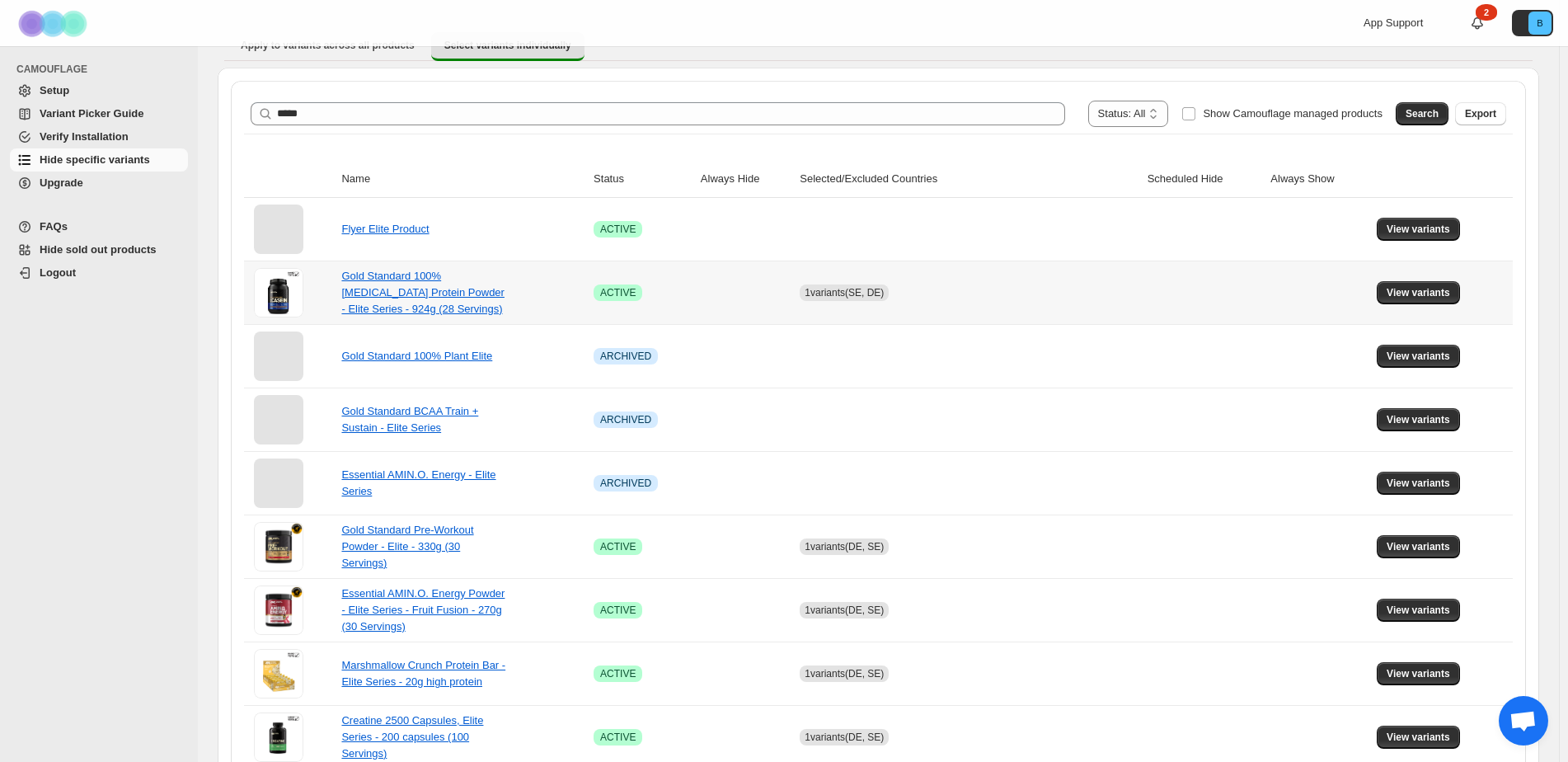
scroll to position [82, 0]
